Goal: Information Seeking & Learning: Check status

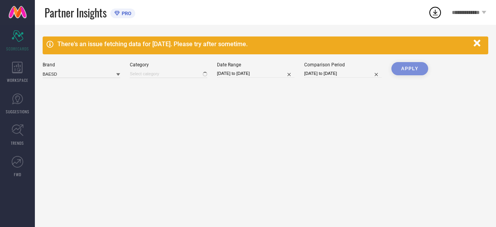
type input "All"
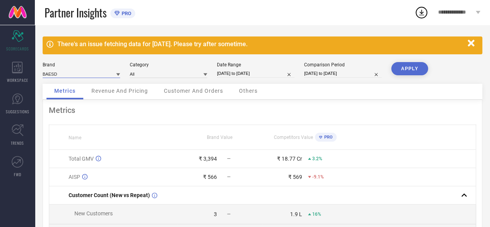
click at [87, 77] on input at bounding box center [81, 74] width 77 height 8
type input "cDEC"
drag, startPoint x: 64, startPoint y: 73, endPoint x: 27, endPoint y: 81, distance: 37.2
click at [27, 81] on div "Scorecard SCORECARDS WORKSPACE SUGGESTIONS TRENDS FWD There's an issue fetching…" at bounding box center [245, 186] width 490 height 323
type input "CDECK"
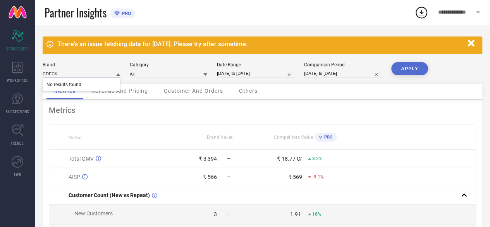
click at [276, 74] on input "[DATE] to [DATE]" at bounding box center [255, 73] width 77 height 8
select select "6"
select select "2025"
select select "7"
select select "2025"
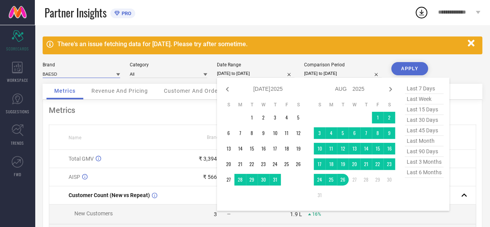
click at [355, 77] on input "[DATE] to [DATE]" at bounding box center [342, 73] width 77 height 8
select select "6"
select select "2024"
select select "7"
select select "2024"
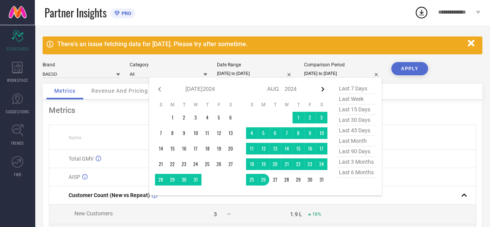
click at [323, 93] on icon at bounding box center [322, 88] width 9 height 9
select select "7"
select select "2024"
select select "8"
select select "2024"
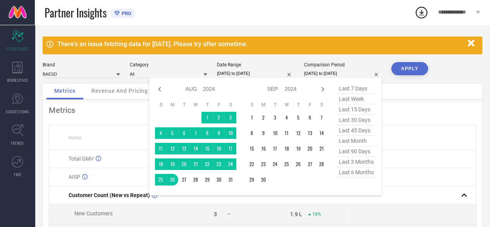
click at [347, 169] on span "last 6 months" at bounding box center [356, 172] width 39 height 10
type input "[DATE] to [DATE]"
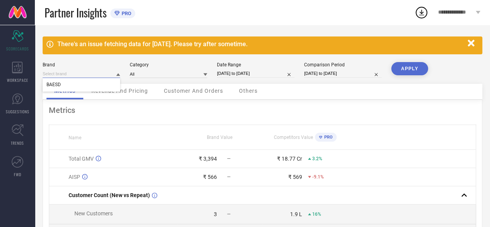
click at [109, 72] on input at bounding box center [81, 74] width 77 height 8
click at [94, 92] on span "Revenue And Pricing" at bounding box center [119, 91] width 57 height 6
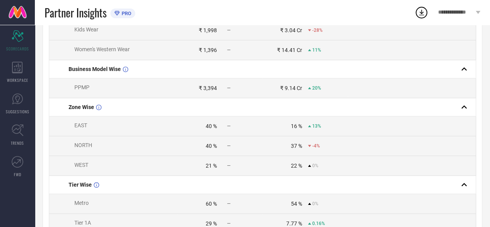
scroll to position [127, 0]
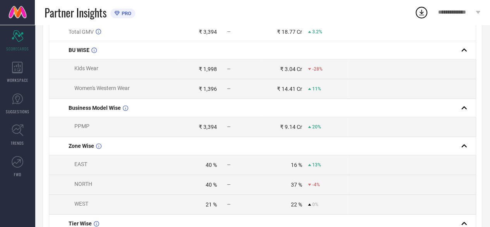
click at [390, 124] on td at bounding box center [412, 127] width 128 height 20
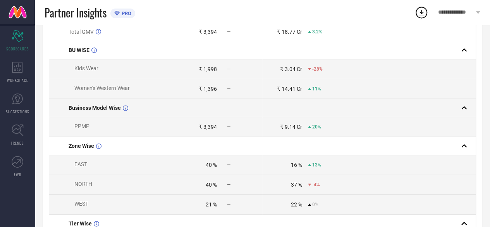
click at [417, 110] on div at bounding box center [408, 107] width 121 height 11
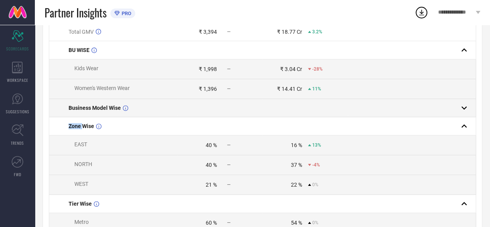
click at [417, 110] on div at bounding box center [408, 107] width 121 height 11
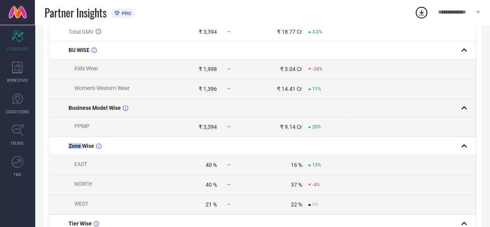
scroll to position [0, 0]
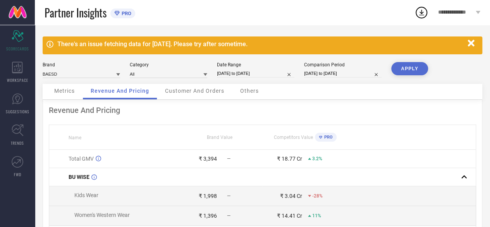
click at [211, 91] on span "Customer And Orders" at bounding box center [194, 91] width 59 height 6
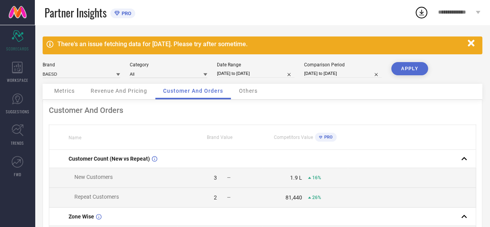
select select "6"
select select "2025"
select select "7"
select select "2025"
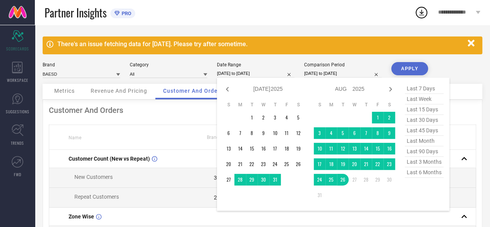
click at [266, 76] on input "[DATE] to [DATE]" at bounding box center [255, 73] width 77 height 8
click at [426, 172] on span "last 6 months" at bounding box center [424, 172] width 39 height 10
type input "[DATE] to [DATE]"
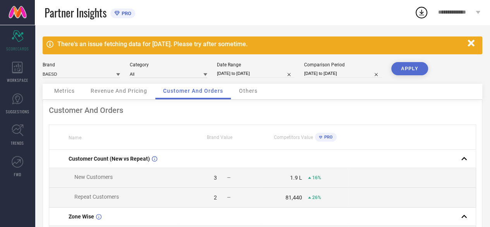
click at [413, 62] on button "APPLY" at bounding box center [409, 68] width 37 height 13
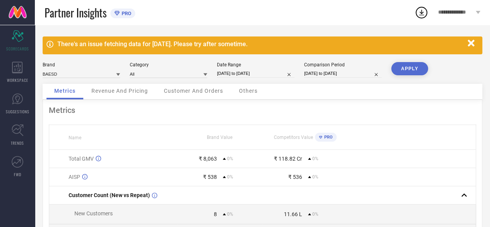
scroll to position [39, 0]
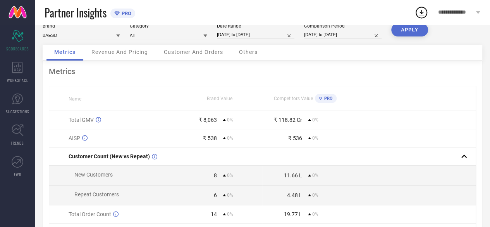
click at [207, 49] on span "Customer And Orders" at bounding box center [193, 52] width 59 height 6
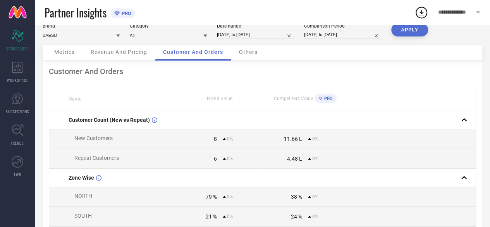
click at [256, 51] on span "Others" at bounding box center [248, 52] width 19 height 6
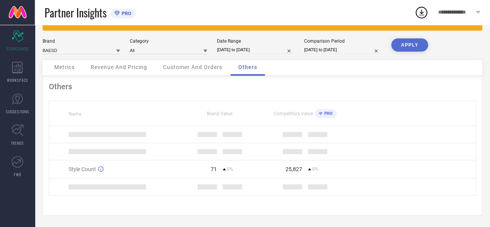
scroll to position [28, 0]
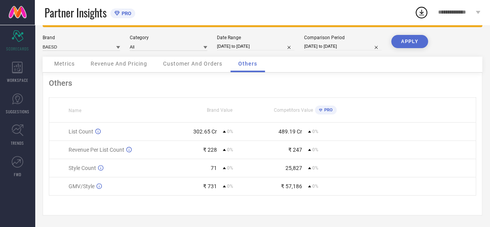
click at [114, 52] on div "Brand BAESD Category All Date Range [DATE] to [DATE] Comparison Period [DATE] t…" at bounding box center [262, 46] width 439 height 22
click at [117, 44] on div at bounding box center [118, 46] width 4 height 7
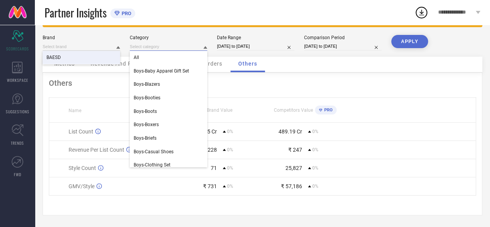
click at [170, 46] on input at bounding box center [168, 47] width 77 height 8
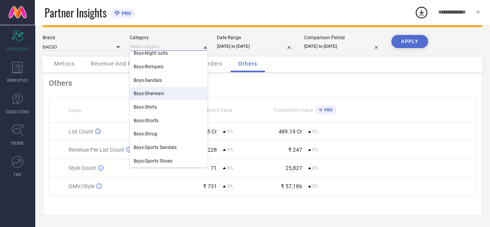
scroll to position [348, 0]
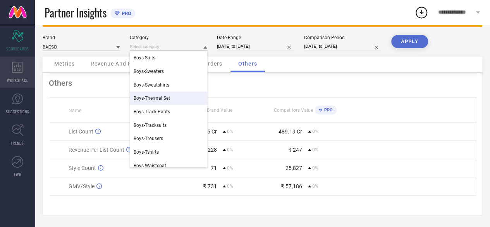
click at [17, 65] on icon at bounding box center [17, 68] width 11 height 12
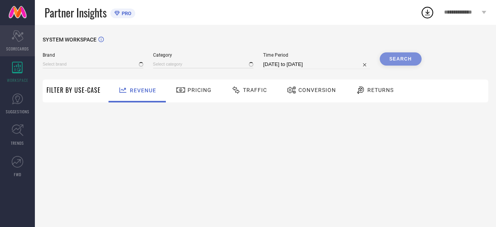
type input "BAESD"
type input "All"
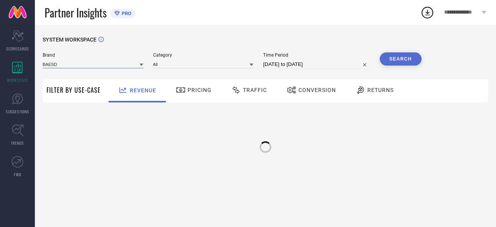
click at [114, 61] on input at bounding box center [93, 64] width 101 height 8
